Goal: Task Accomplishment & Management: Manage account settings

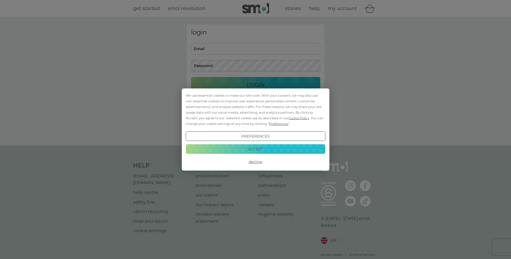
drag, startPoint x: 252, startPoint y: 148, endPoint x: 247, endPoint y: 125, distance: 23.7
click at [251, 148] on button "Accept" at bounding box center [256, 149] width 140 height 10
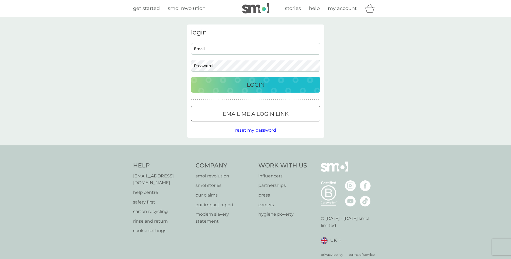
click at [221, 53] on input "Email" at bounding box center [255, 49] width 129 height 12
type input "[PERSON_NAME][EMAIL_ADDRESS][DOMAIN_NAME]"
click at [191, 77] on button "Login" at bounding box center [255, 85] width 129 height 16
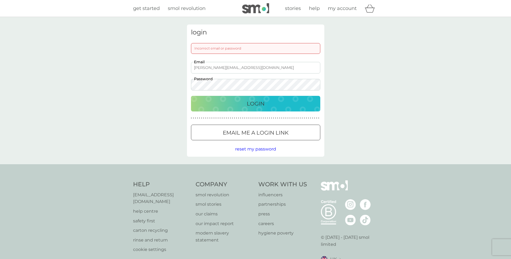
click at [264, 136] on p "Email me a login link" at bounding box center [256, 133] width 66 height 9
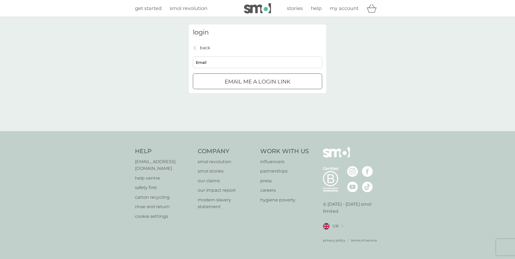
click at [222, 64] on input "Email" at bounding box center [257, 63] width 129 height 12
type input "[PERSON_NAME][EMAIL_ADDRESS][DOMAIN_NAME]"
click at [226, 83] on p "Email me a login link" at bounding box center [258, 81] width 66 height 9
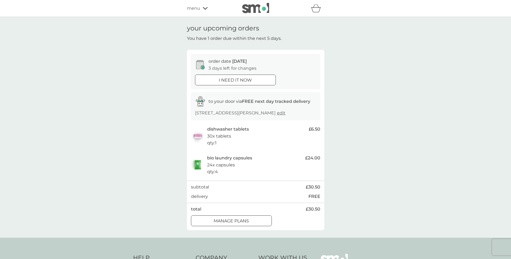
click at [243, 222] on p "manage plans" at bounding box center [231, 221] width 35 height 7
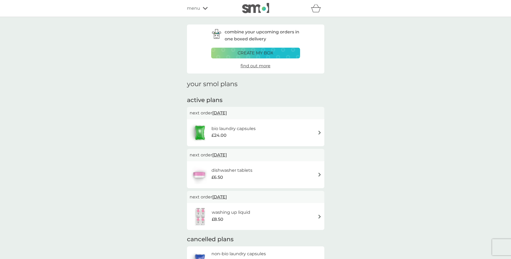
click at [225, 112] on span "[DATE]" at bounding box center [219, 113] width 15 height 11
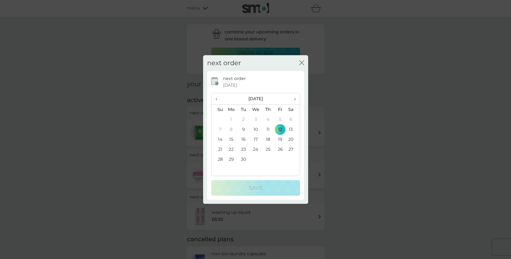
click at [281, 149] on td "26" at bounding box center [280, 150] width 12 height 10
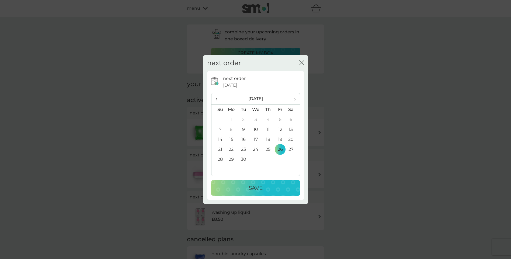
drag, startPoint x: 257, startPoint y: 64, endPoint x: 283, endPoint y: 62, distance: 26.2
click at [283, 62] on div "next order close" at bounding box center [255, 63] width 105 height 16
drag, startPoint x: 283, startPoint y: 62, endPoint x: 304, endPoint y: 63, distance: 21.3
click at [304, 63] on icon "close" at bounding box center [301, 62] width 5 height 5
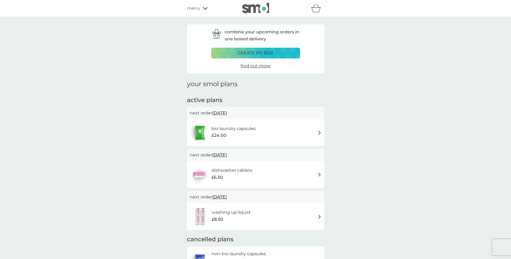
click at [227, 114] on span "12 Sep 2025" at bounding box center [219, 113] width 15 height 11
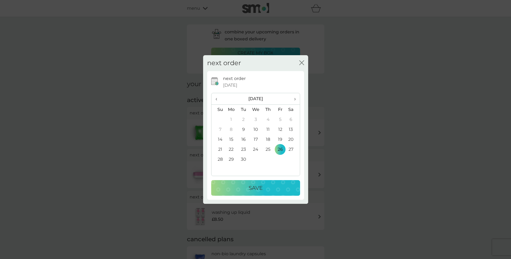
click at [222, 160] on td "28" at bounding box center [219, 160] width 14 height 10
click at [268, 194] on button "Save" at bounding box center [255, 188] width 89 height 16
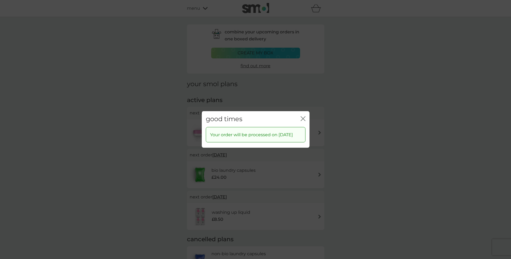
click at [304, 117] on icon "close" at bounding box center [304, 119] width 2 height 4
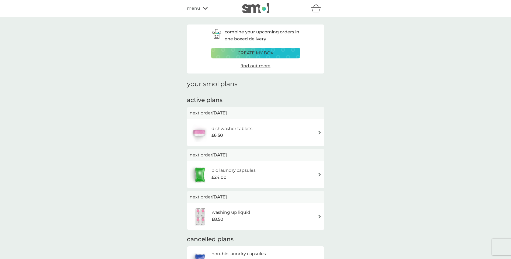
click at [227, 112] on span "12 Sep 2025" at bounding box center [219, 113] width 15 height 11
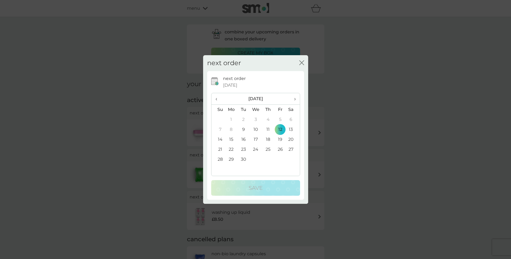
click at [218, 158] on td "28" at bounding box center [219, 160] width 14 height 10
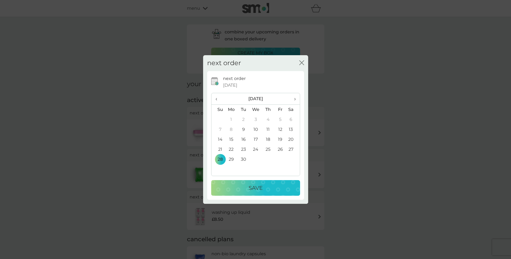
drag, startPoint x: 249, startPoint y: 194, endPoint x: 253, endPoint y: 192, distance: 5.1
click at [249, 194] on button "Save" at bounding box center [255, 188] width 89 height 16
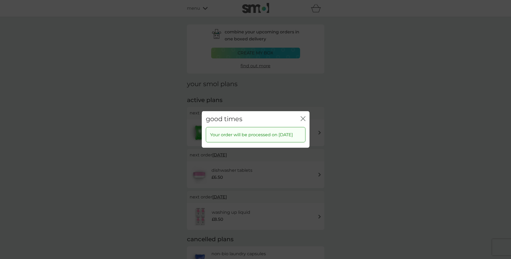
click at [305, 117] on icon "close" at bounding box center [304, 119] width 2 height 4
